Goal: Transaction & Acquisition: Obtain resource

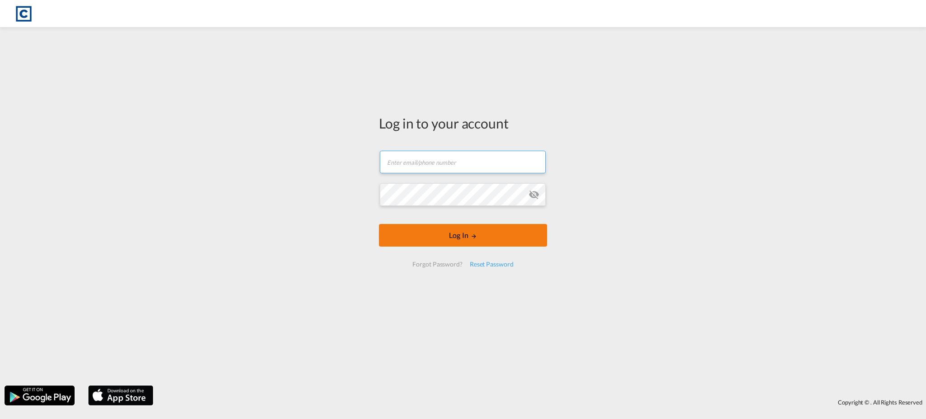
type input "[EMAIL_ADDRESS][DOMAIN_NAME]"
click at [488, 235] on button "Log In" at bounding box center [463, 235] width 168 height 23
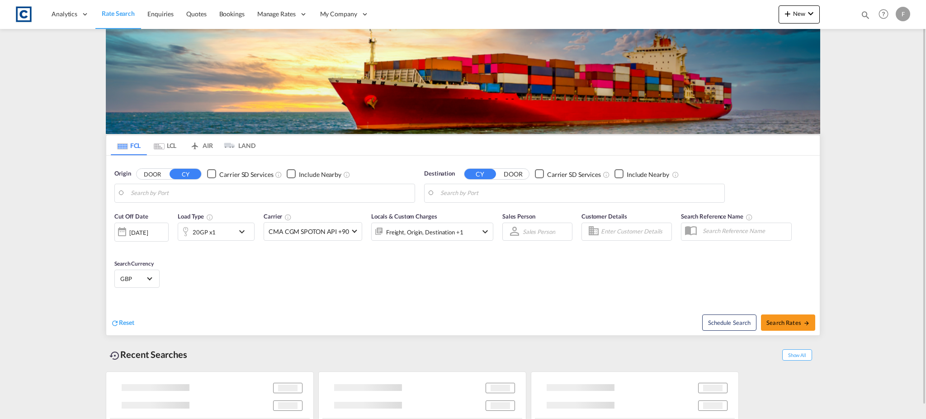
type input "GB-PR5, [GEOGRAPHIC_DATA]"
type input "[GEOGRAPHIC_DATA], PKKHI"
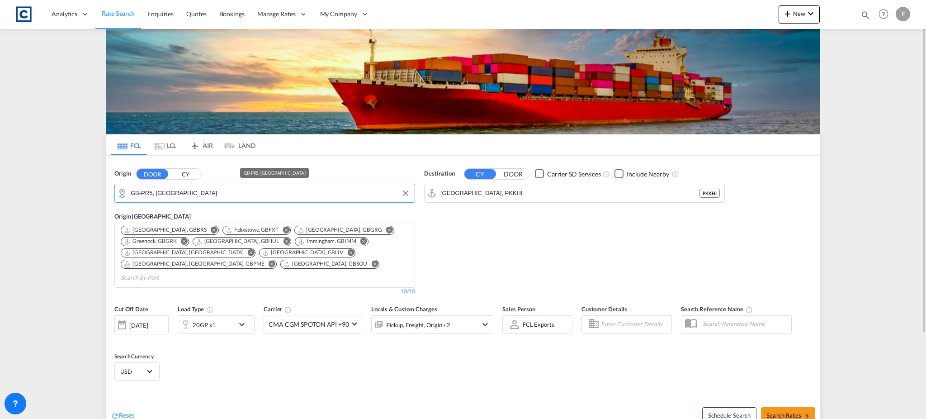
click at [214, 193] on input "GB-PR5, [GEOGRAPHIC_DATA]" at bounding box center [270, 193] width 279 height 14
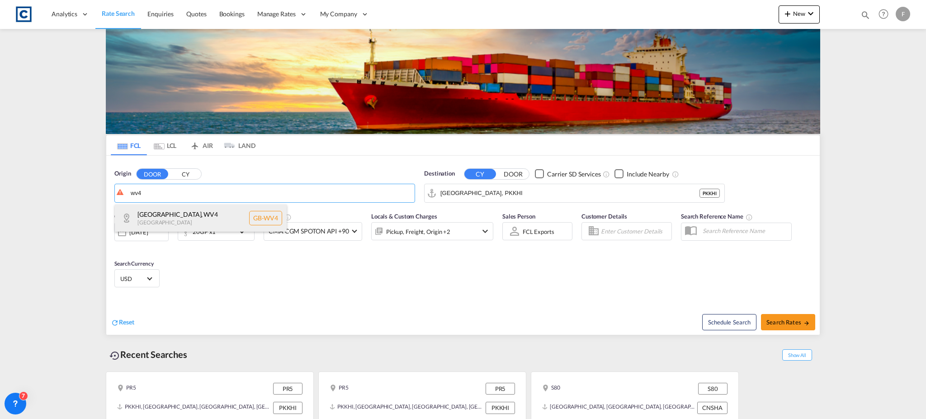
click at [170, 213] on div "[GEOGRAPHIC_DATA] , WV4 [GEOGRAPHIC_DATA] [GEOGRAPHIC_DATA]-WV4" at bounding box center [201, 217] width 172 height 27
type input "GB-WV4, [GEOGRAPHIC_DATA]"
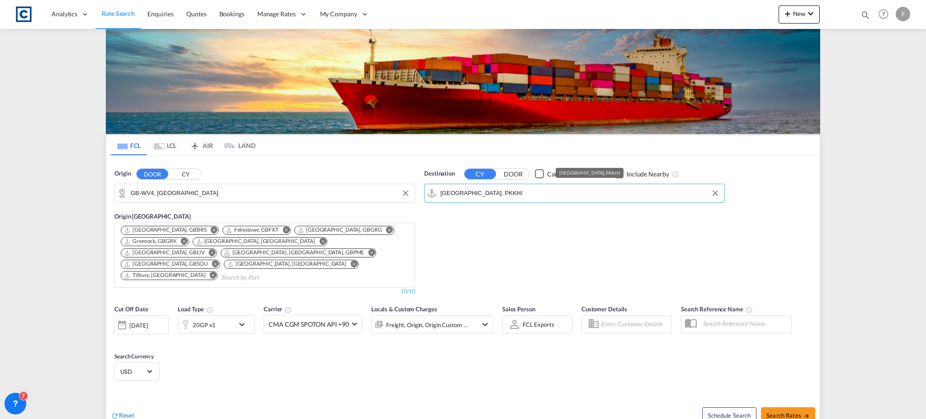
click at [479, 195] on input "[GEOGRAPHIC_DATA], PKKHI" at bounding box center [579, 193] width 279 height 14
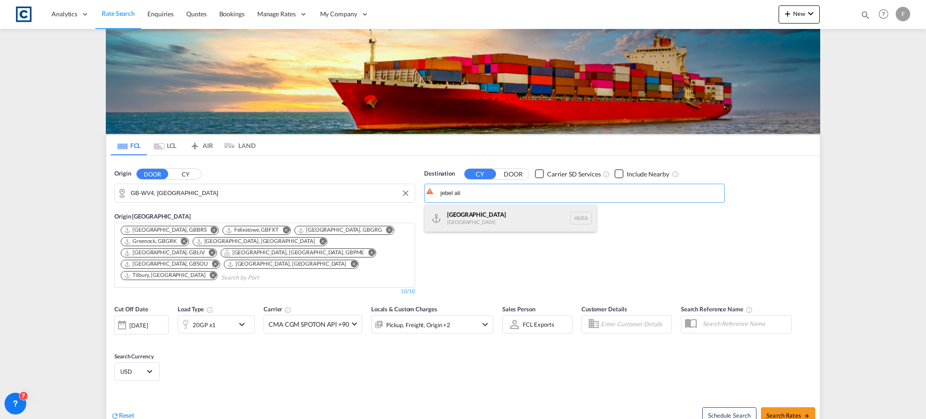
click at [491, 211] on div "[GEOGRAPHIC_DATA] [GEOGRAPHIC_DATA]" at bounding box center [511, 217] width 172 height 27
type input "[GEOGRAPHIC_DATA], [GEOGRAPHIC_DATA]"
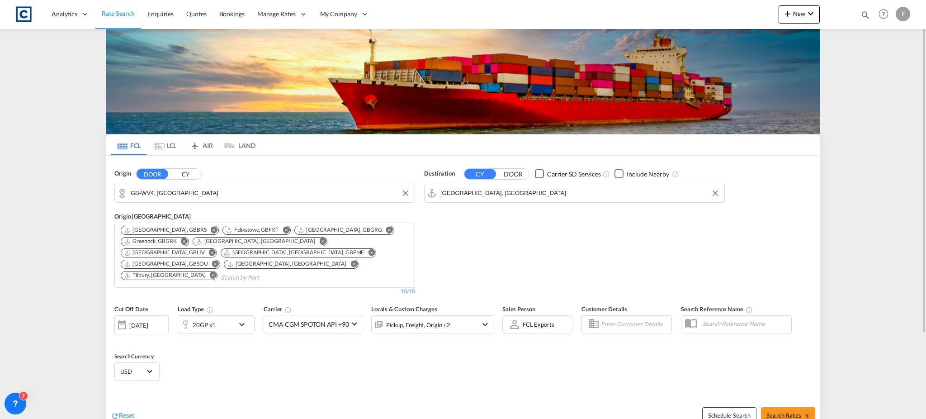
click at [230, 317] on div "20GP x1" at bounding box center [206, 324] width 56 height 18
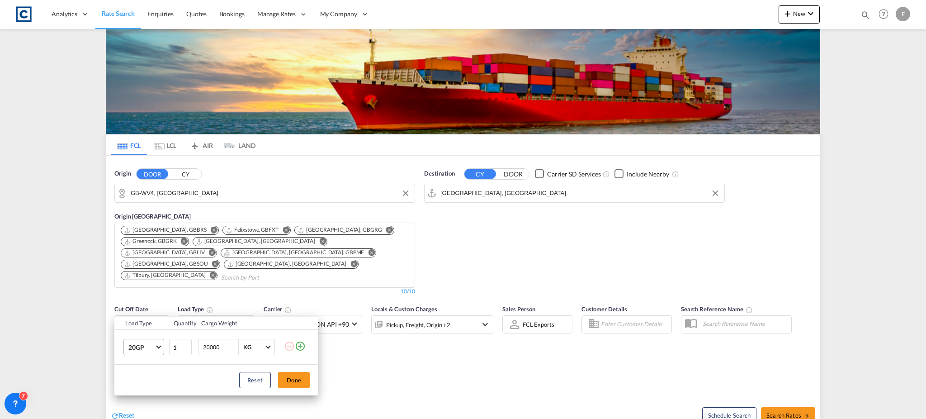
click at [151, 343] on span "20GP" at bounding box center [141, 347] width 26 height 9
click at [148, 345] on md-option "40HC" at bounding box center [151, 353] width 61 height 22
click at [287, 381] on button "Done" at bounding box center [294, 380] width 32 height 16
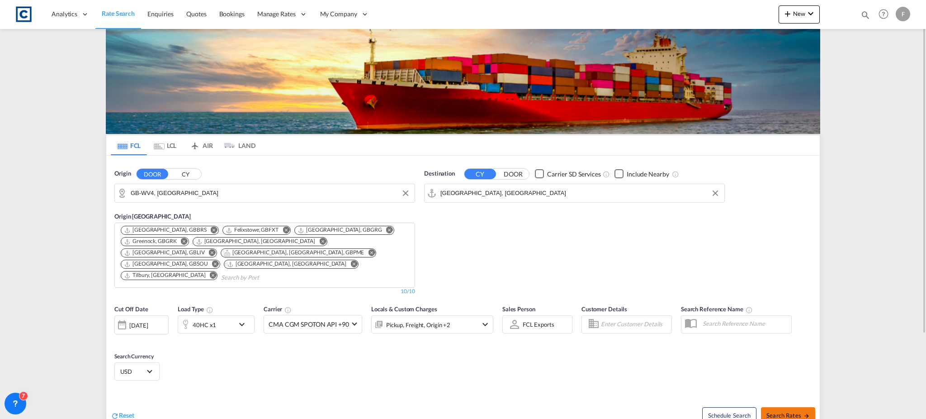
click at [794, 411] on span "Search Rates" at bounding box center [787, 414] width 43 height 7
type input "WV4 to AEJEA / [DATE]"
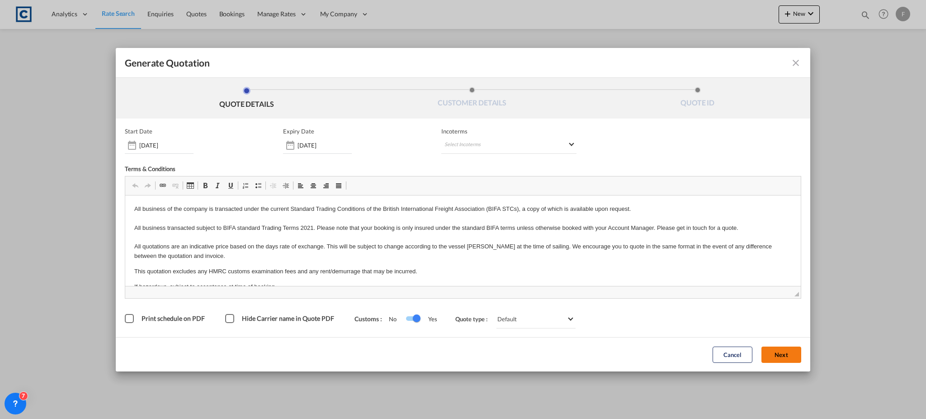
click at [784, 351] on button "Next" at bounding box center [781, 354] width 40 height 16
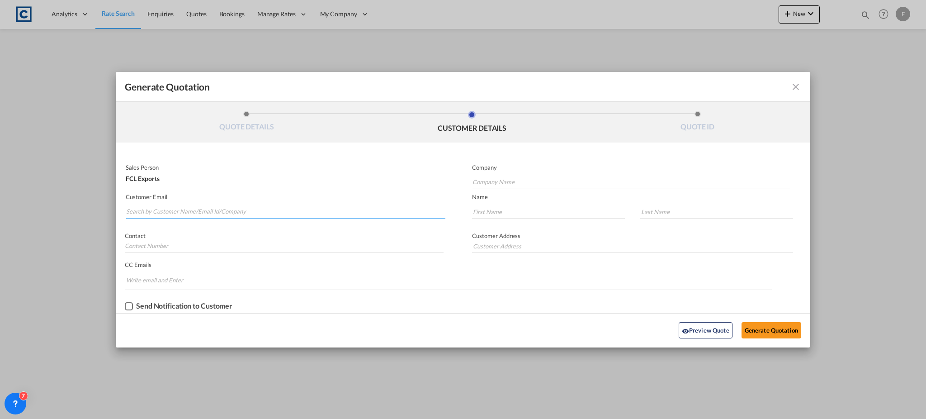
click at [273, 209] on input "Search by Customer Name/Email Id/Company" at bounding box center [285, 212] width 319 height 14
paste input "[PERSON_NAME]-BJS Sales <[EMAIL_ADDRESS][DOMAIN_NAME]>"
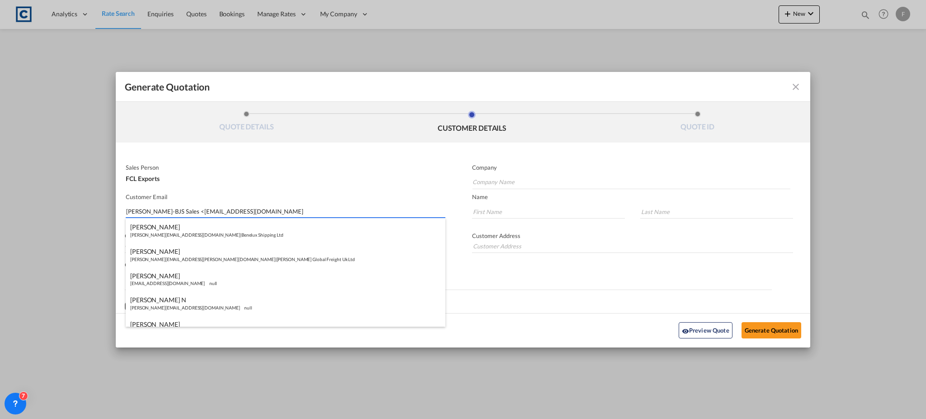
drag, startPoint x: 166, startPoint y: 212, endPoint x: 90, endPoint y: 212, distance: 76.9
click at [90, 212] on div "Generate Quotation QUOTE DETAILS CUSTOMER DETAILS QUOTE ID Start Date [DATE] Ex…" at bounding box center [463, 209] width 926 height 419
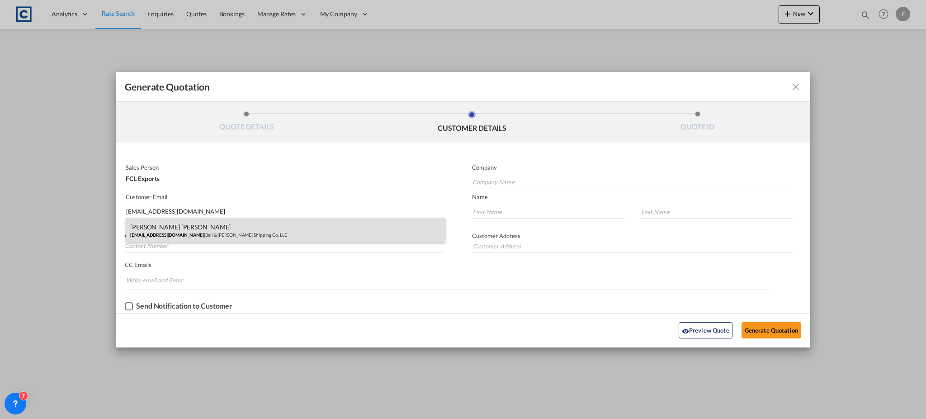
type input "[EMAIL_ADDRESS][DOMAIN_NAME]"
click at [194, 227] on div "[PERSON_NAME] [PERSON_NAME] [EMAIL_ADDRESS][DOMAIN_NAME] | Bell & [PERSON_NAME]…" at bounding box center [286, 230] width 320 height 24
type input "Bell & [PERSON_NAME] Shipping Co. LLC"
type input "[PERSON_NAME]"
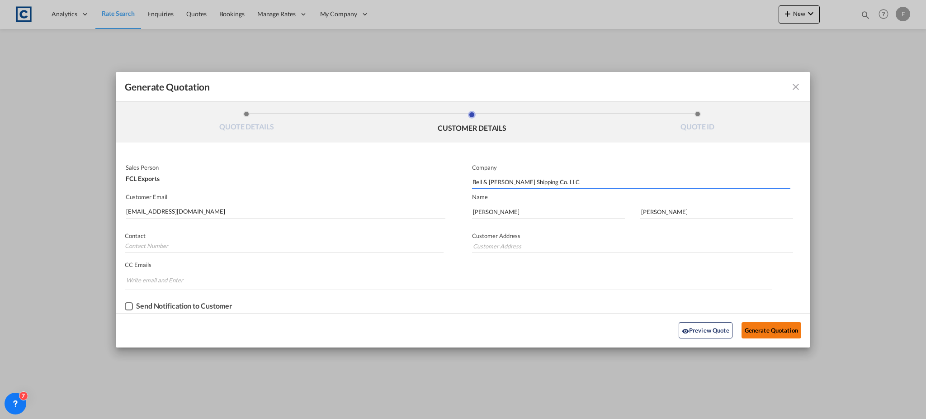
click at [756, 326] on button "Generate Quotation" at bounding box center [772, 330] width 60 height 16
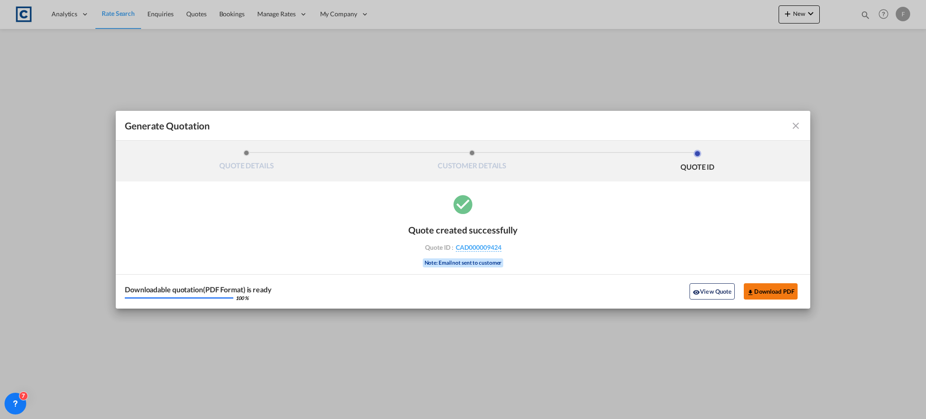
click at [769, 296] on button "Download PDF" at bounding box center [771, 291] width 54 height 16
click at [798, 125] on md-icon "icon-close fg-AAA8AD cursor m-0" at bounding box center [795, 125] width 11 height 11
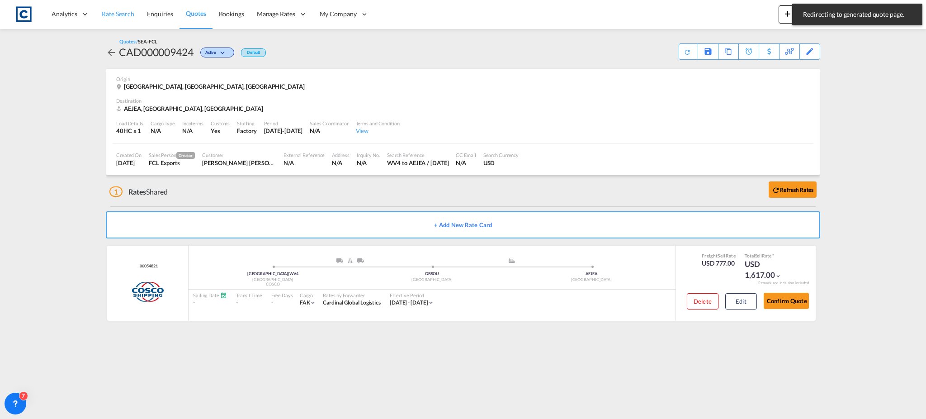
click at [113, 7] on link "Rate Search" at bounding box center [117, 14] width 45 height 29
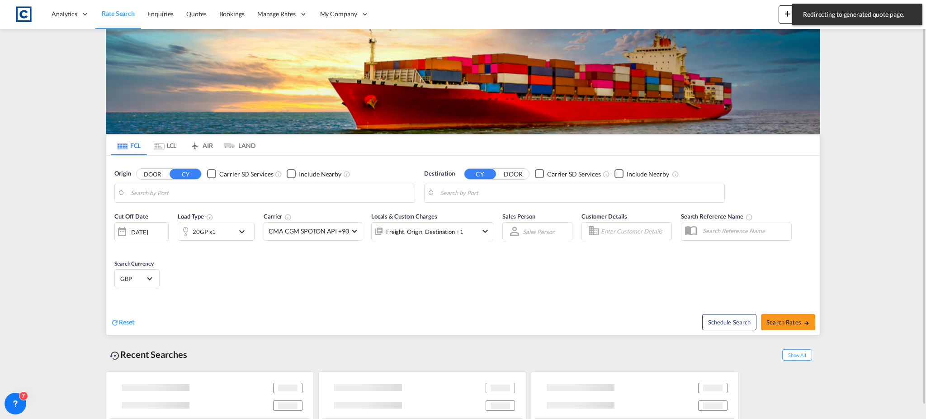
type input "GB-WV4, [GEOGRAPHIC_DATA]"
type input "[GEOGRAPHIC_DATA], [GEOGRAPHIC_DATA]"
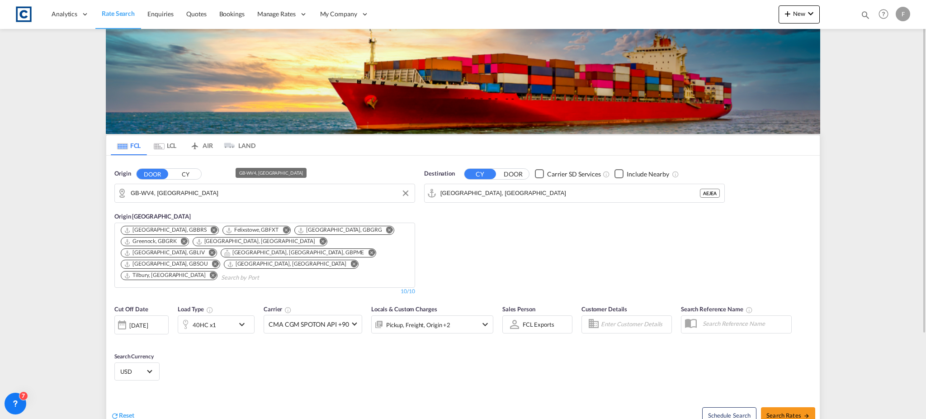
click at [162, 192] on input "GB-WV4, [GEOGRAPHIC_DATA]" at bounding box center [270, 193] width 279 height 14
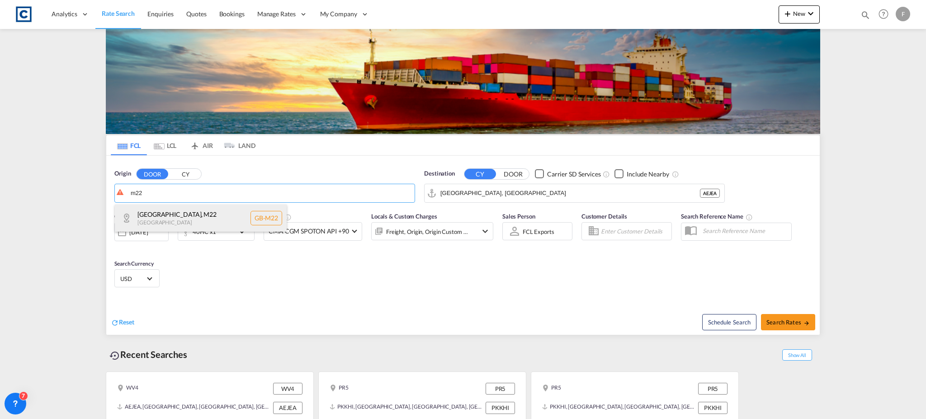
click at [172, 213] on div "[GEOGRAPHIC_DATA] , M22 [GEOGRAPHIC_DATA] [GEOGRAPHIC_DATA]-M22" at bounding box center [201, 217] width 172 height 27
type input "GB-M22, [GEOGRAPHIC_DATA]"
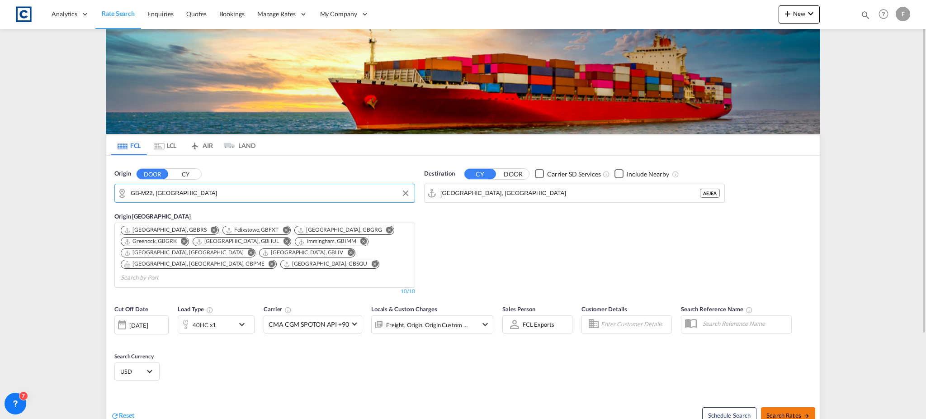
click at [785, 411] on span "Search Rates" at bounding box center [787, 414] width 43 height 7
type input "M22 to AEJEA / [DATE]"
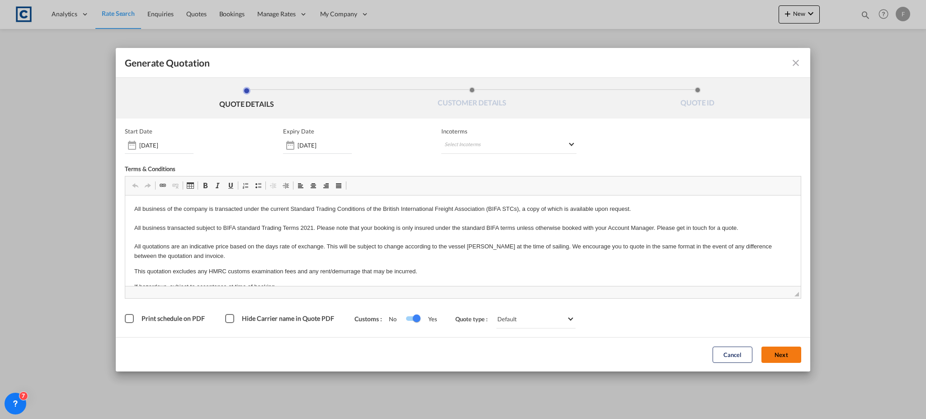
click at [785, 355] on button "Next" at bounding box center [781, 354] width 40 height 16
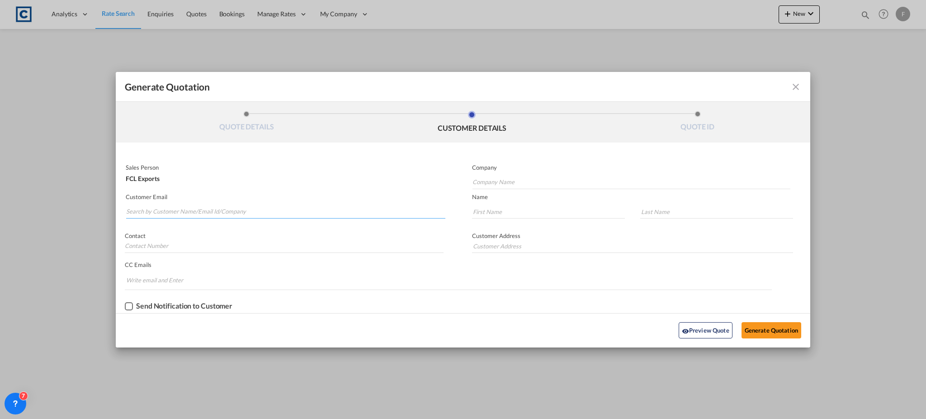
click at [220, 208] on input "Search by Customer Name/Email Id/Company" at bounding box center [285, 212] width 319 height 14
paste input "[PERSON_NAME] <[EMAIL_ADDRESS][DOMAIN_NAME]>"
drag, startPoint x: 149, startPoint y: 210, endPoint x: 39, endPoint y: 210, distance: 109.9
click at [40, 210] on div "Generate Quotation QUOTE DETAILS CUSTOMER DETAILS QUOTE ID Start Date [DATE] Ex…" at bounding box center [463, 209] width 926 height 419
type input "[EMAIL_ADDRESS][DOMAIN_NAME]"
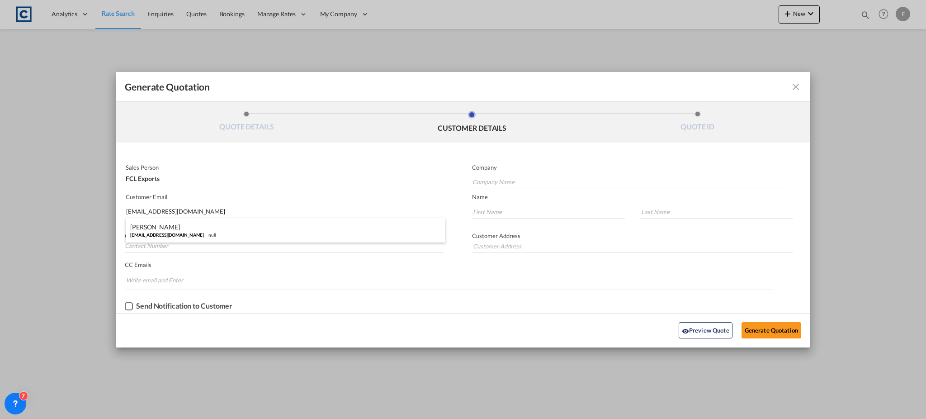
click at [210, 229] on div "[PERSON_NAME] [PERSON_NAME][EMAIL_ADDRESS][DOMAIN_NAME] null" at bounding box center [286, 230] width 320 height 24
type input "Asian Worldwide Services (I) Pvt Ltd"
type input "Santosh"
type input "[PERSON_NAME]"
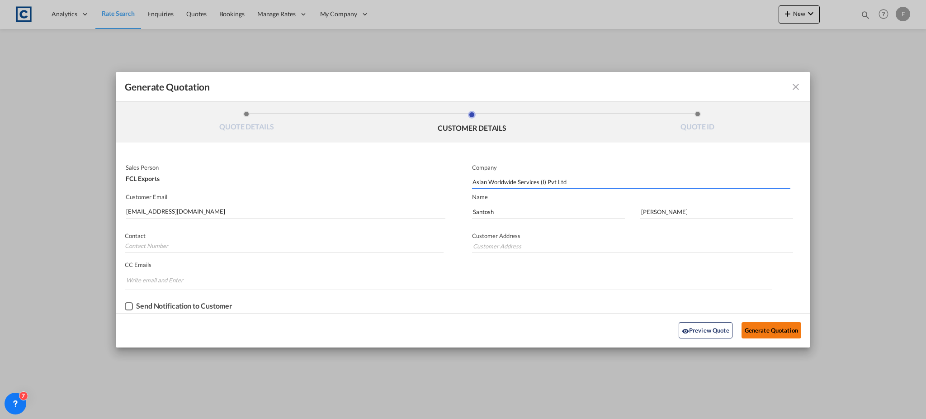
click at [773, 326] on button "Generate Quotation" at bounding box center [772, 330] width 60 height 16
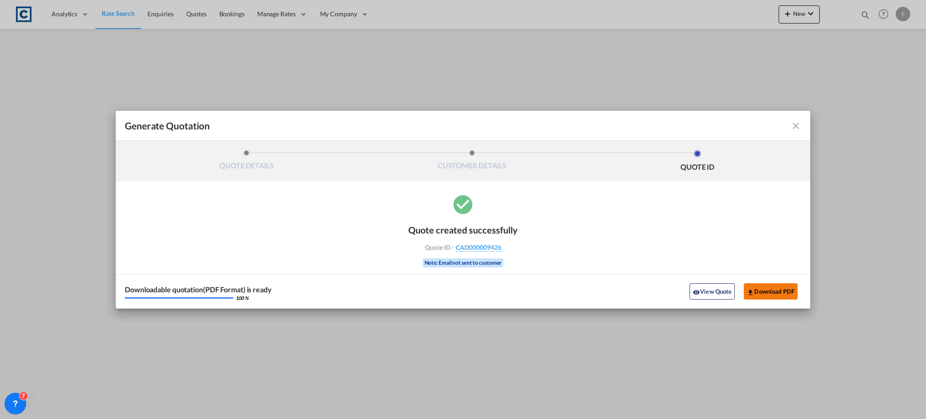
click at [765, 289] on button "Download PDF" at bounding box center [771, 291] width 54 height 16
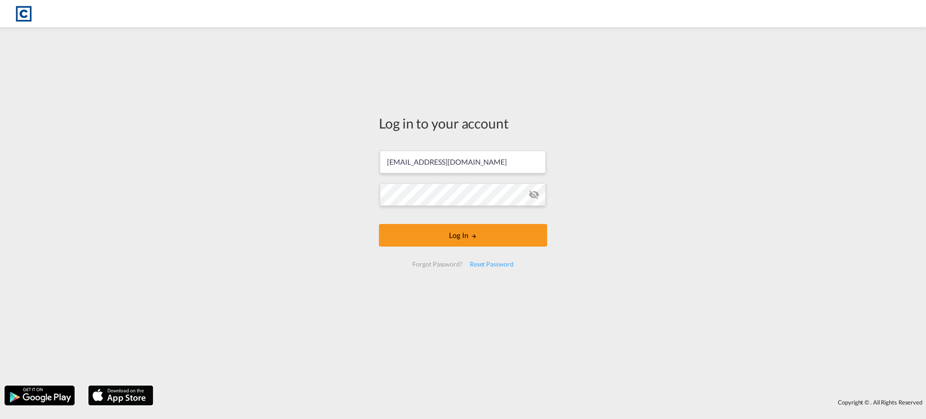
click at [473, 239] on form "[EMAIL_ADDRESS][DOMAIN_NAME] Email field is required Password field is required…" at bounding box center [463, 209] width 168 height 134
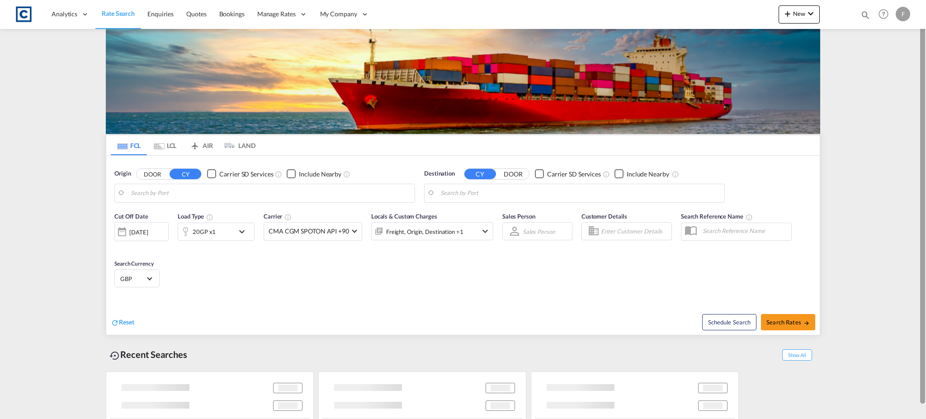
type input "GB-UB2, Ealing"
type input "[PERSON_NAME] ([PERSON_NAME]), [GEOGRAPHIC_DATA]"
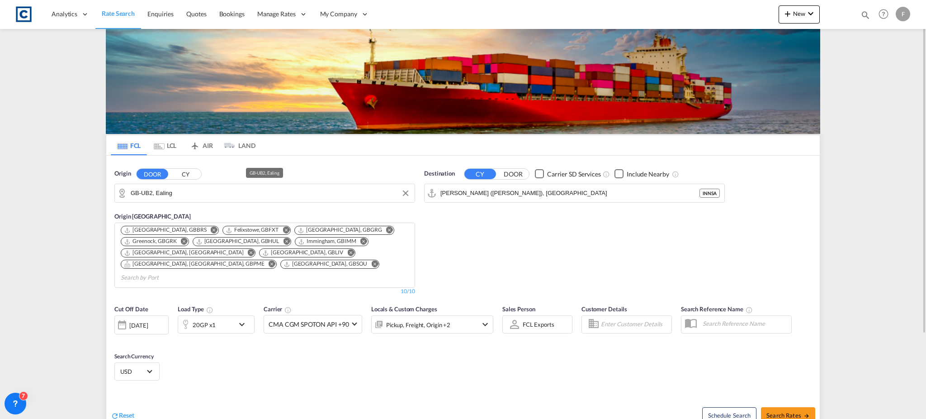
click at [158, 199] on input "GB-UB2, Ealing" at bounding box center [270, 193] width 279 height 14
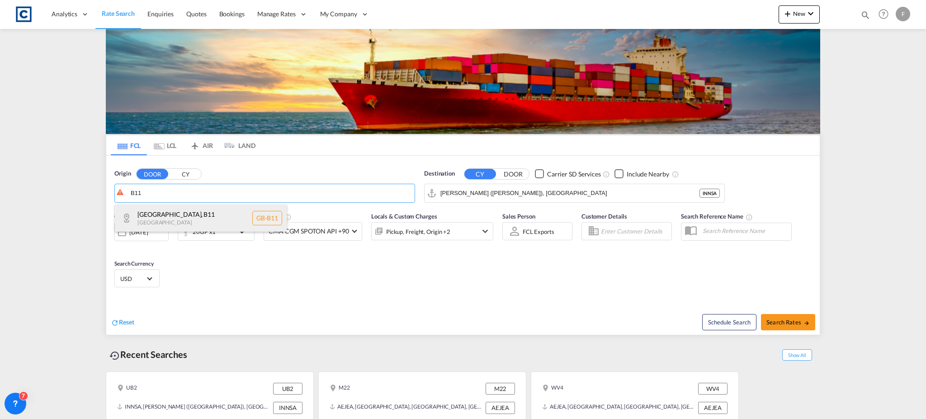
click at [156, 216] on div "[GEOGRAPHIC_DATA] , B11 [GEOGRAPHIC_DATA] [GEOGRAPHIC_DATA]-B11" at bounding box center [201, 217] width 172 height 27
type input "GB-B11, [GEOGRAPHIC_DATA]"
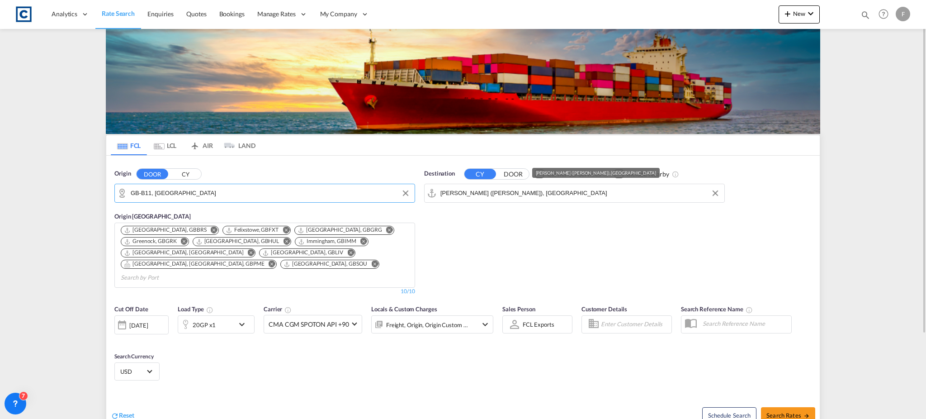
click at [479, 190] on input "Jawaharlal Nehru (Nhava Sheva), INNSA" at bounding box center [579, 193] width 279 height 14
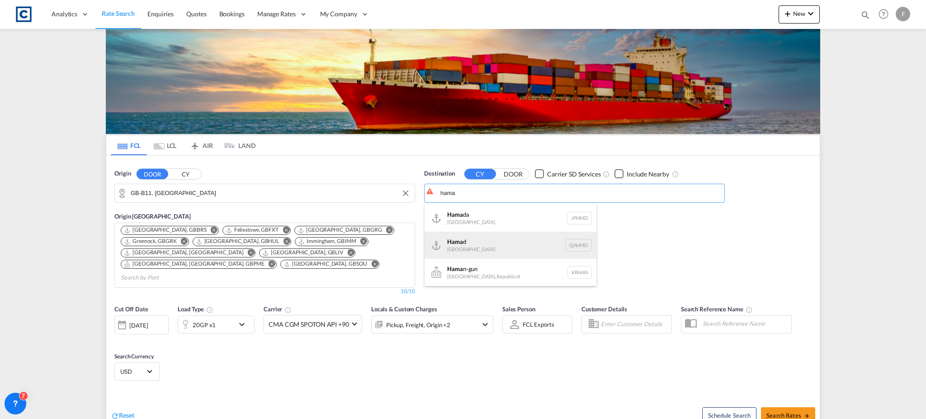
click at [502, 243] on div "Hama d Qatar QAHMD" at bounding box center [511, 245] width 172 height 27
type input "Hamad, QAHMD"
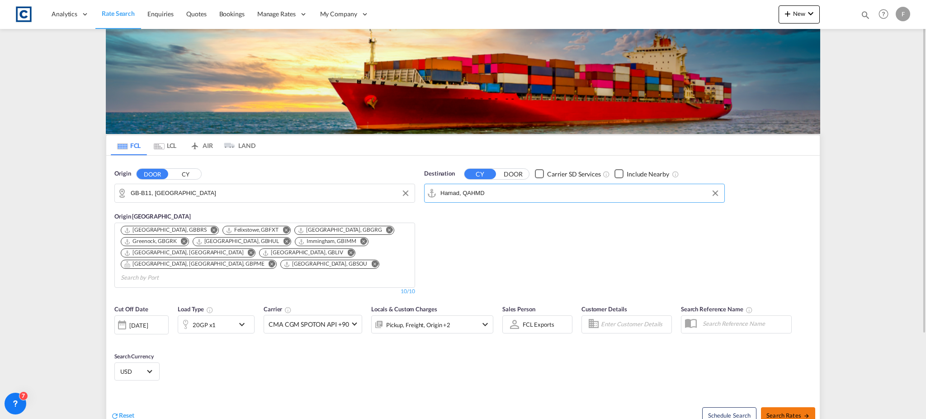
click at [786, 411] on span "Search Rates" at bounding box center [787, 414] width 43 height 7
type input "B11 to QAHMD / 21 Aug 2025"
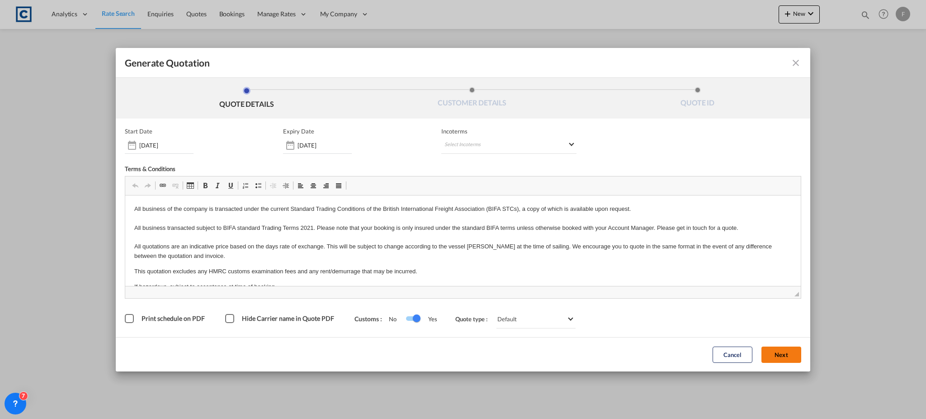
click at [791, 352] on button "Next" at bounding box center [781, 354] width 40 height 16
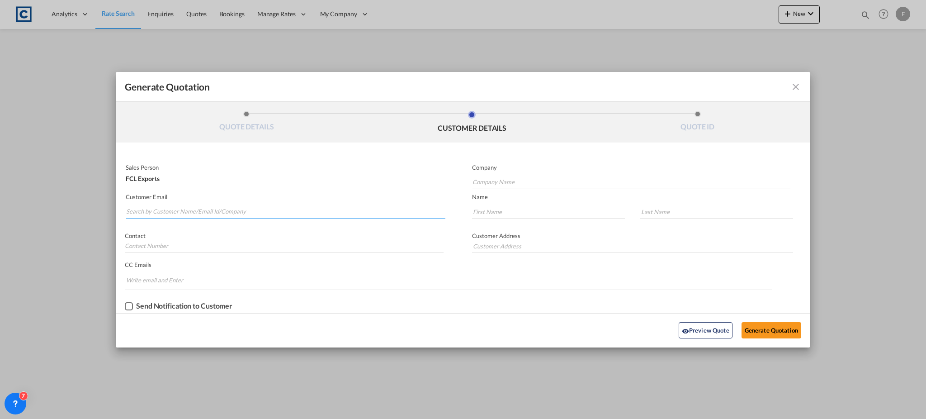
click at [196, 210] on input "Search by Customer Name/Email Id/Company" at bounding box center [285, 212] width 319 height 14
paste input "Nakas (TFS) <airimport@tokyofreight.com>"
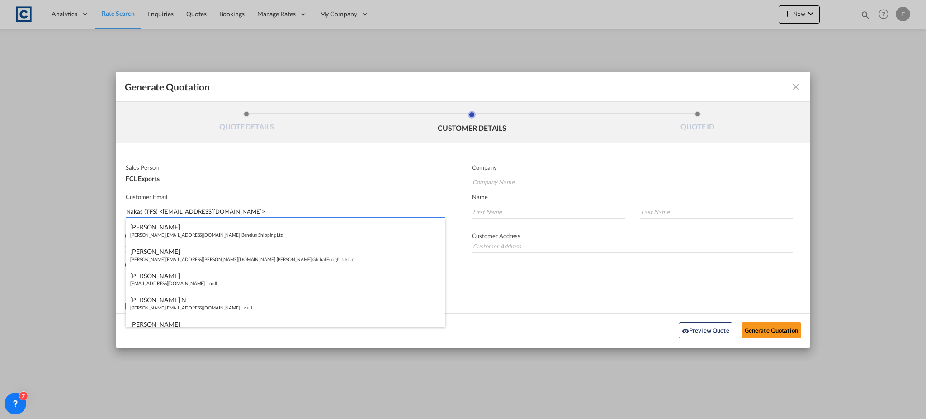
drag, startPoint x: 162, startPoint y: 214, endPoint x: 125, endPoint y: 216, distance: 37.1
click at [90, 216] on div "Generate Quotation QUOTE DETAILS CUSTOMER DETAILS QUOTE ID Start Date 21 Aug 20…" at bounding box center [463, 209] width 926 height 419
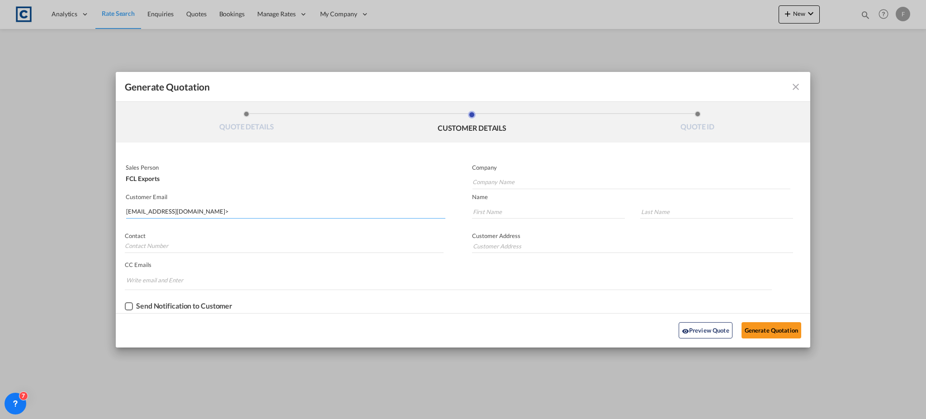
click at [210, 214] on input "airimport@tokyofreight.com>" at bounding box center [285, 212] width 319 height 14
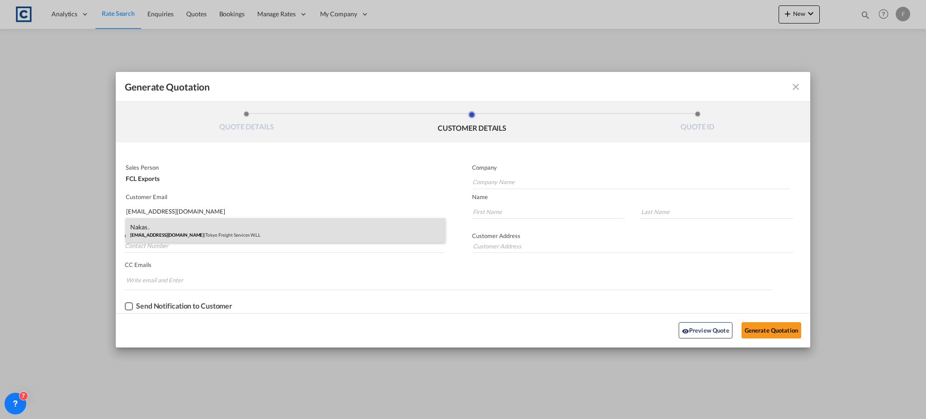
type input "airimport@tokyofreight.com"
click at [187, 223] on div "Nakas . airimport@tokyofreight.com | Tokyo Freight Services W.L.L" at bounding box center [286, 230] width 320 height 24
type input "Tokyo Freight Services W.L.L"
type input "Nakas"
type input "."
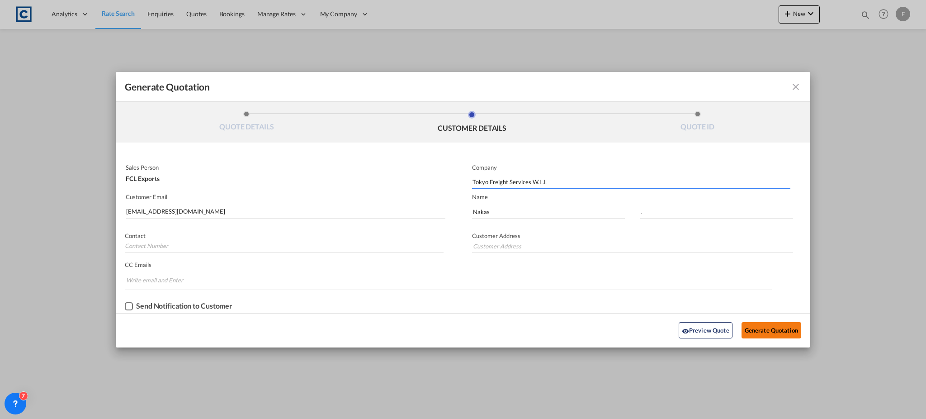
click at [785, 329] on button "Generate Quotation" at bounding box center [772, 330] width 60 height 16
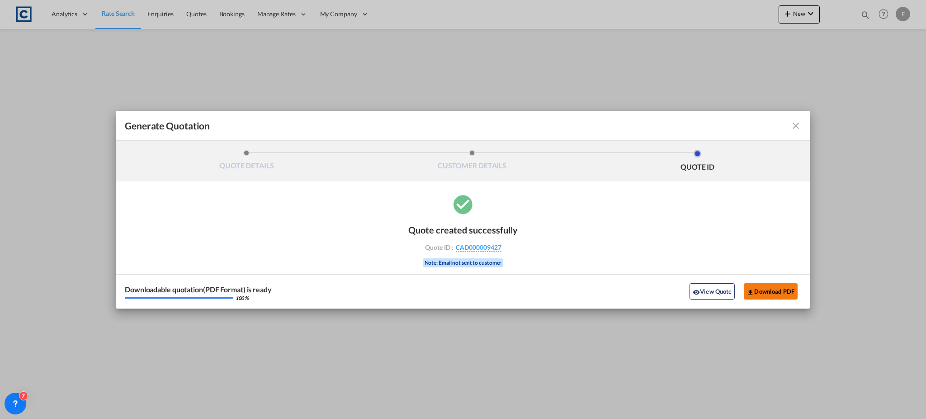
click at [762, 288] on button "Download PDF" at bounding box center [771, 291] width 54 height 16
